Goal: Information Seeking & Learning: Learn about a topic

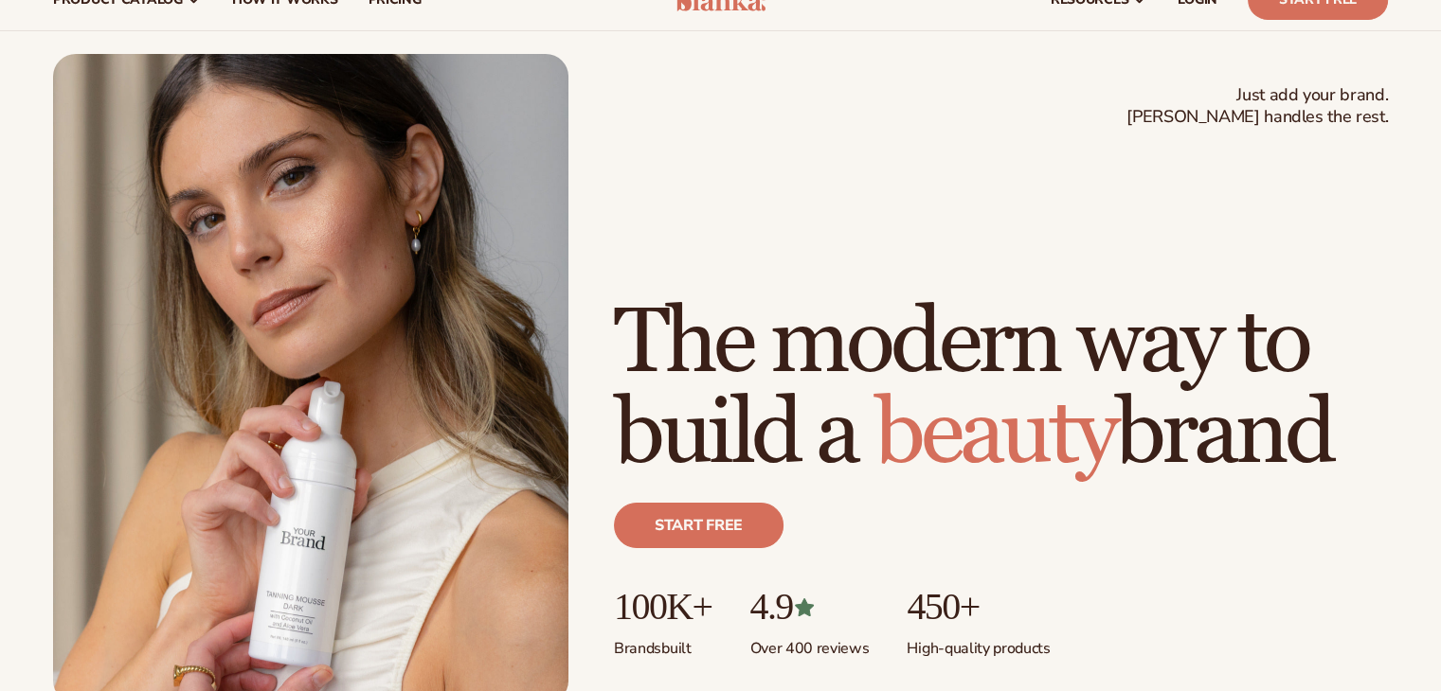
scroll to position [95, 0]
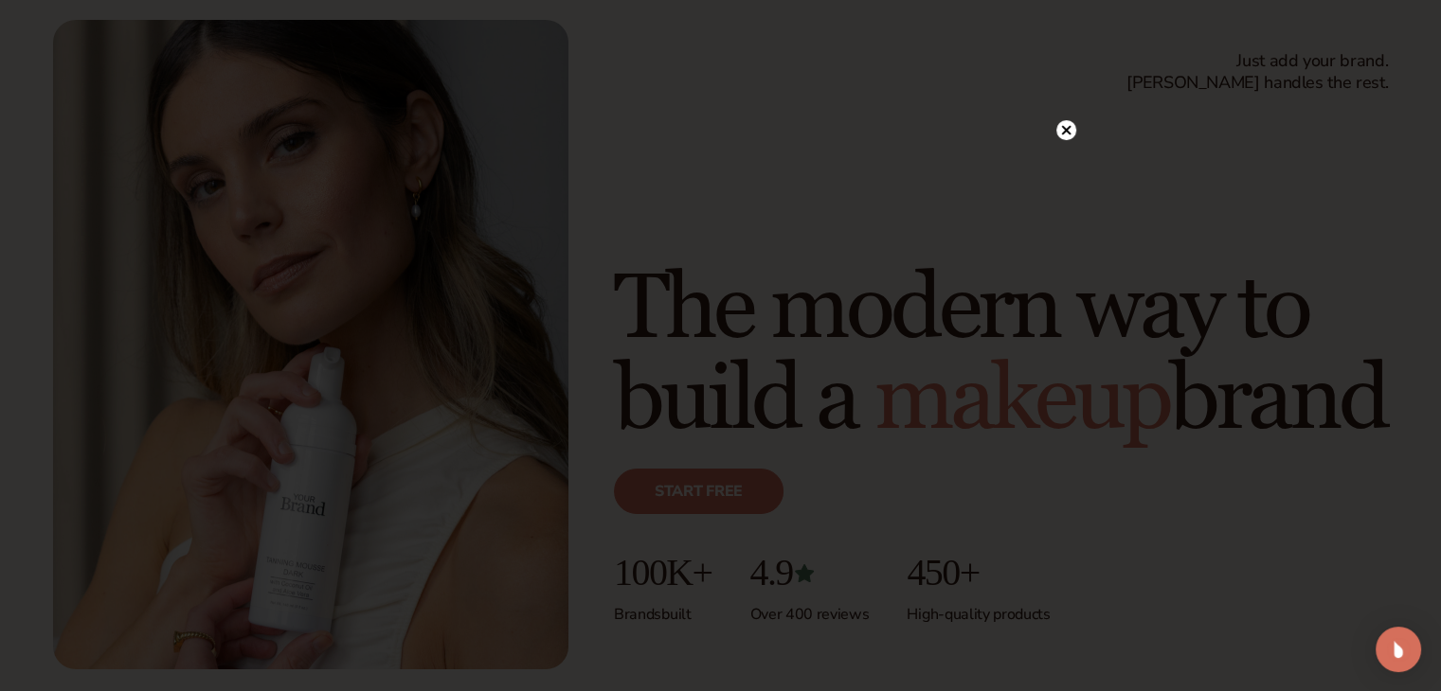
click at [1060, 133] on circle at bounding box center [1066, 130] width 20 height 20
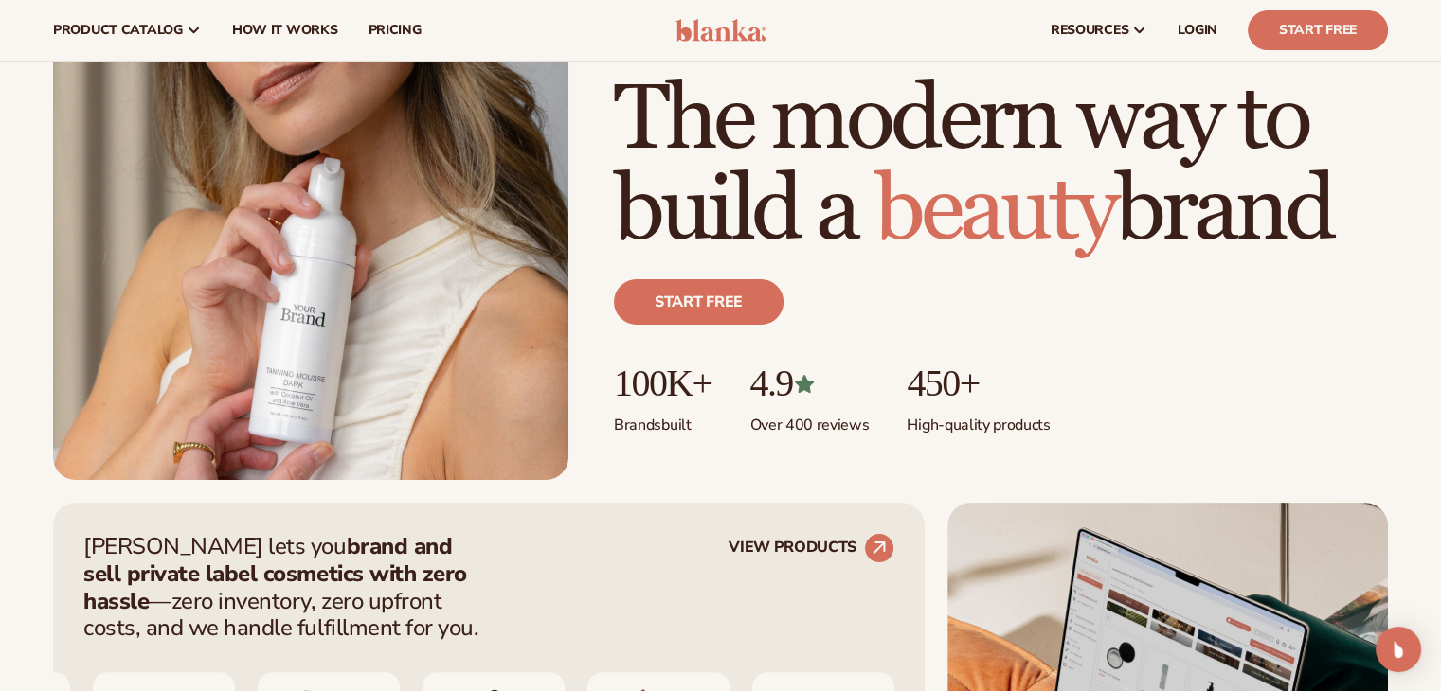
scroll to position [0, 0]
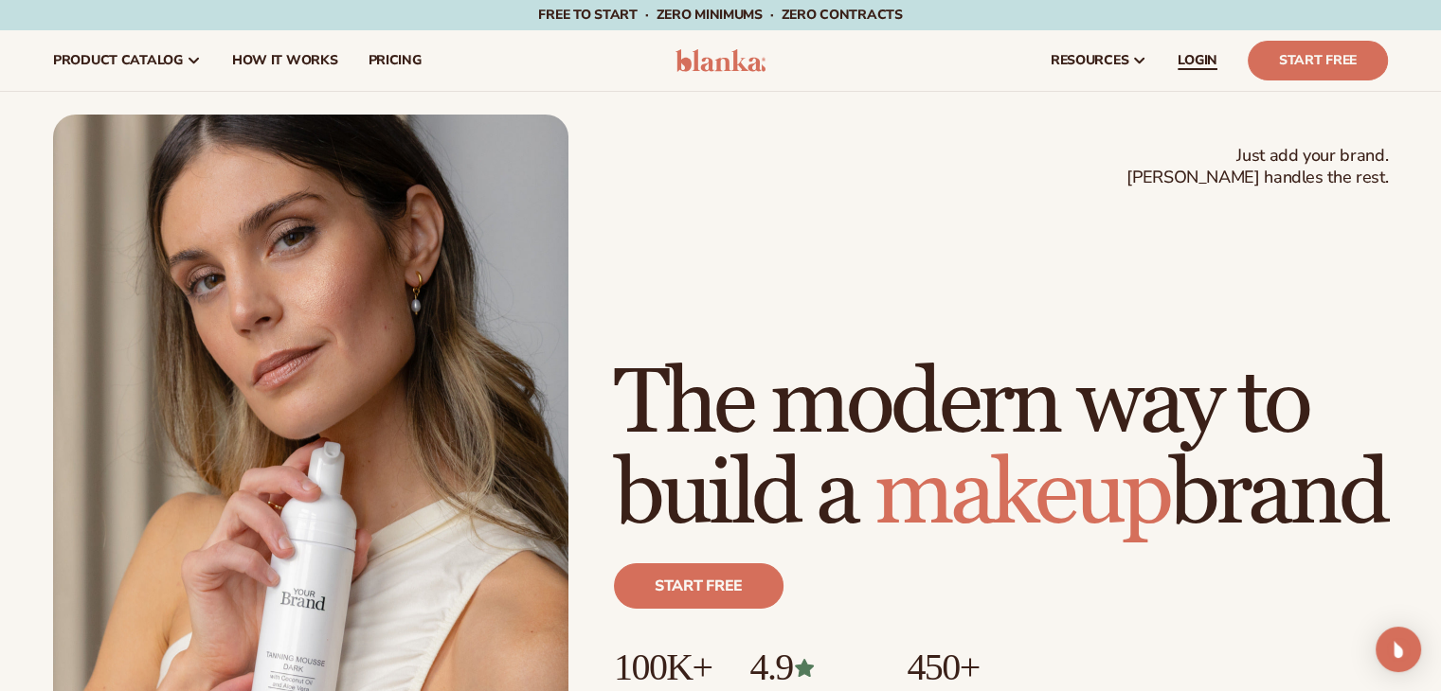
click at [1210, 59] on span "LOGIN" at bounding box center [1197, 60] width 40 height 15
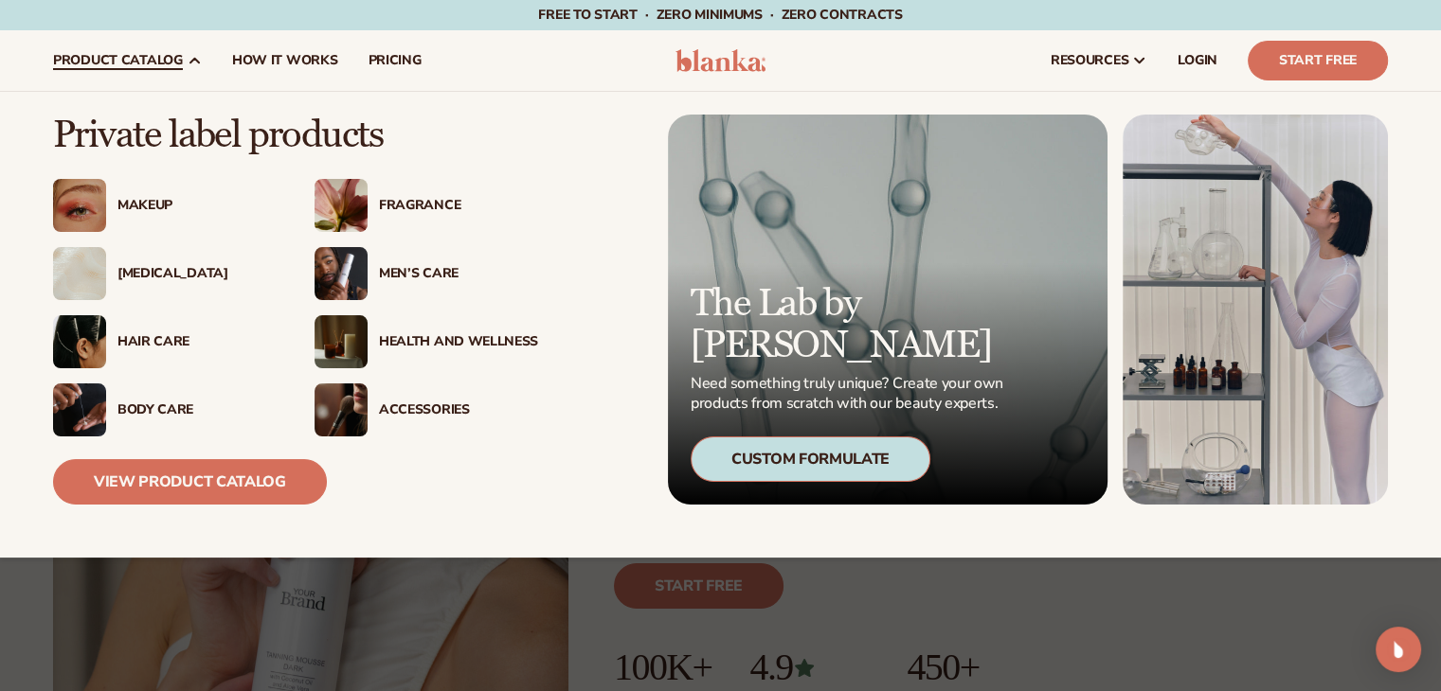
click at [202, 188] on div "Makeup" at bounding box center [165, 205] width 224 height 53
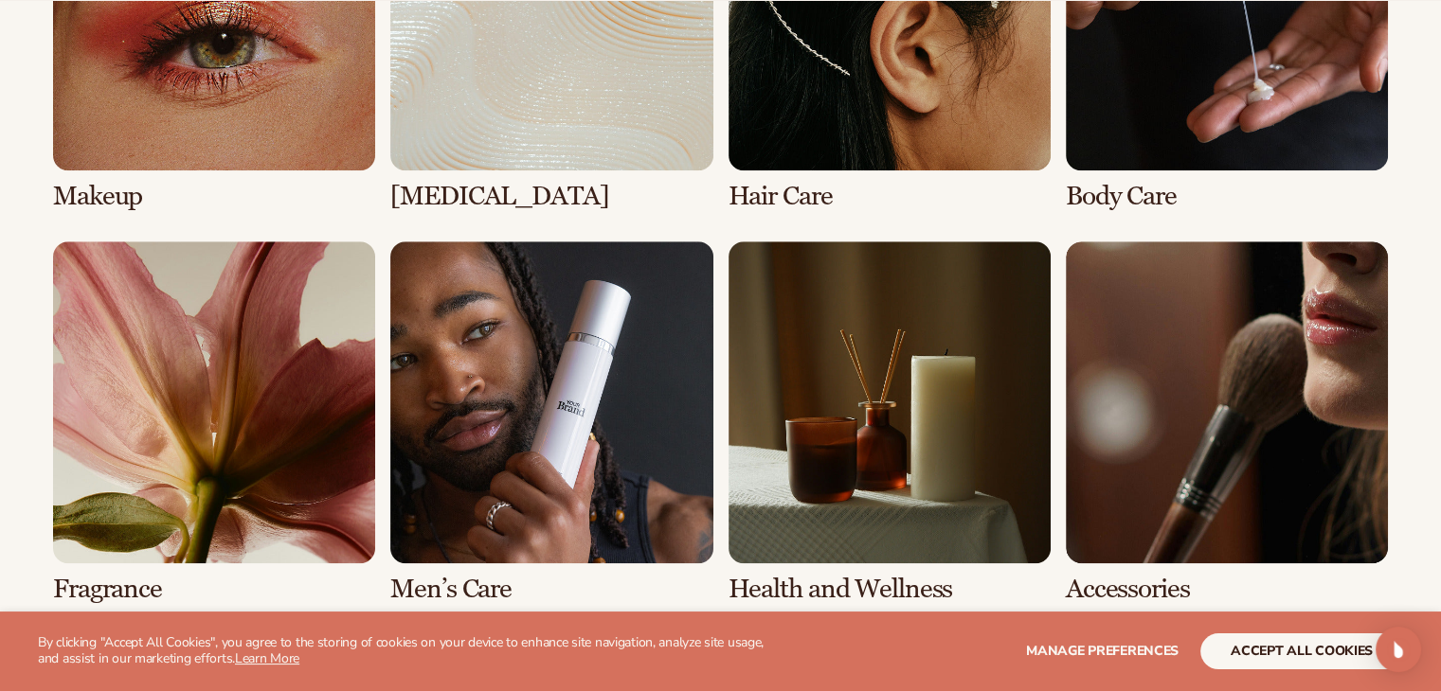
scroll to position [1705, 0]
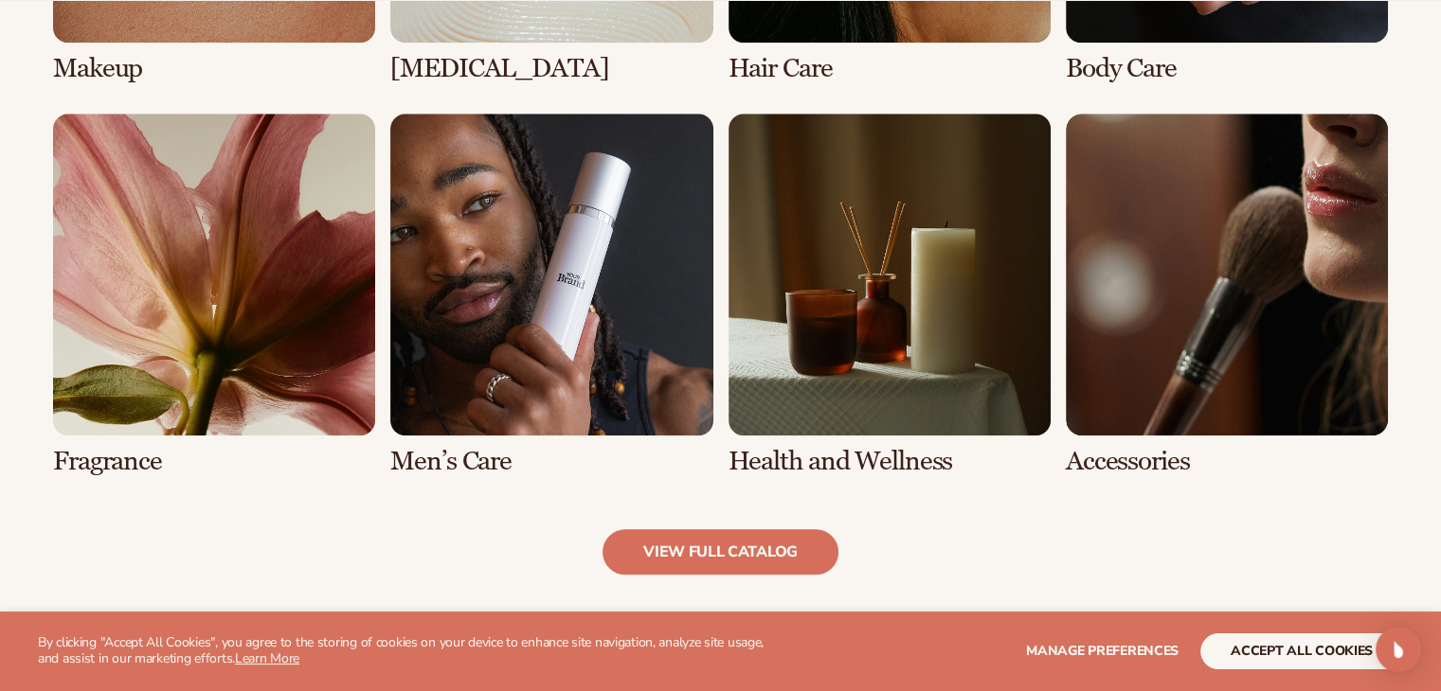
click at [905, 421] on link "7 / 8" at bounding box center [889, 295] width 322 height 363
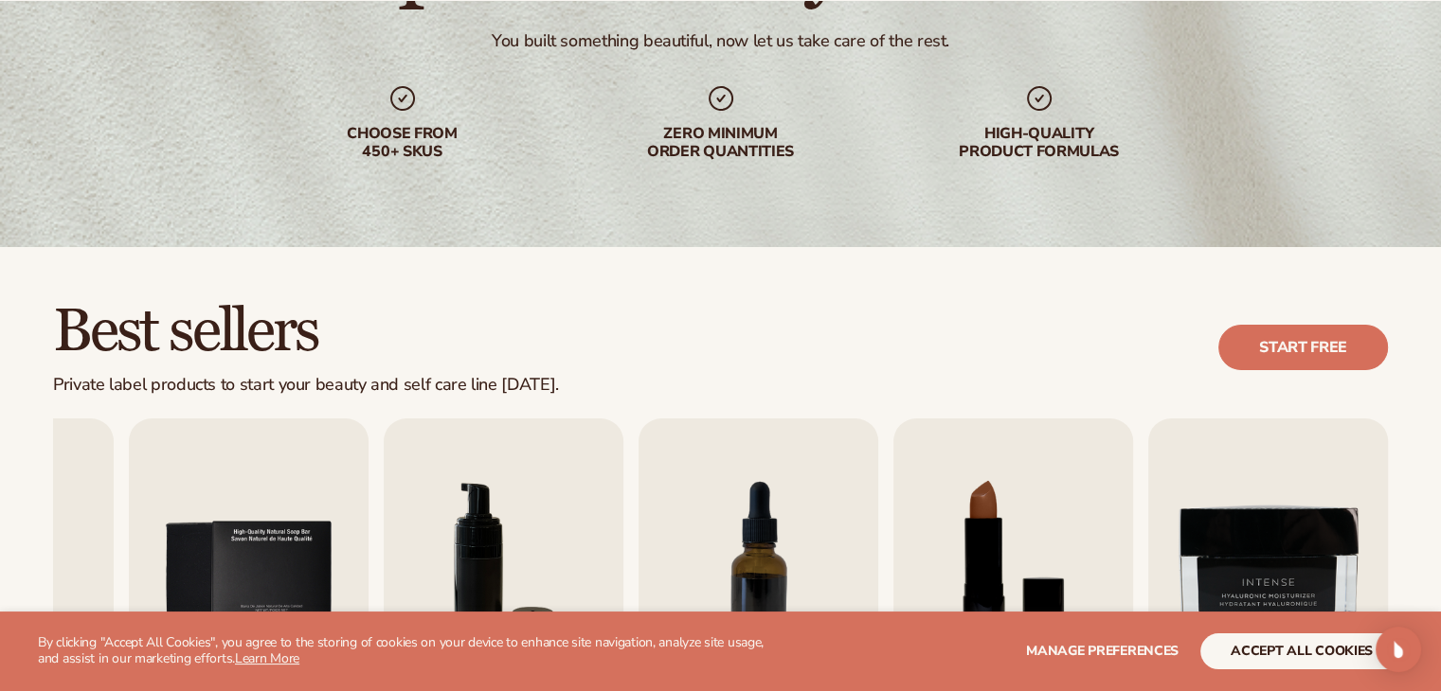
scroll to position [284, 0]
